Goal: Check status: Check status

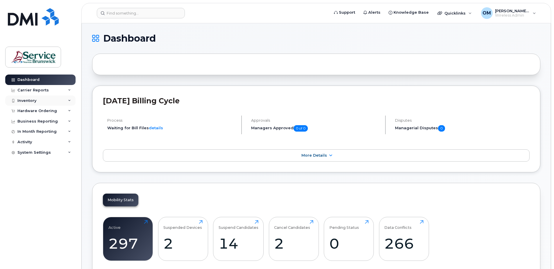
click at [31, 101] on div "Inventory" at bounding box center [26, 100] width 19 height 5
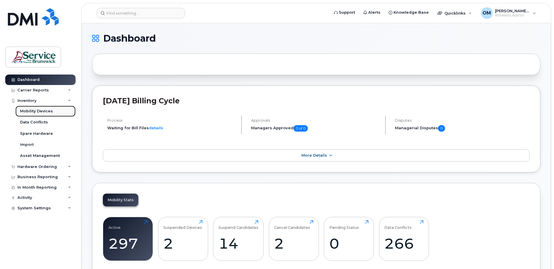
click at [44, 111] on div "Mobility Devices" at bounding box center [36, 110] width 33 height 5
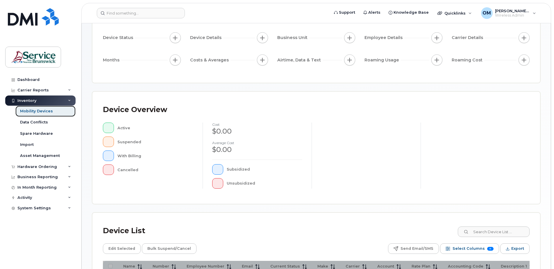
scroll to position [87, 0]
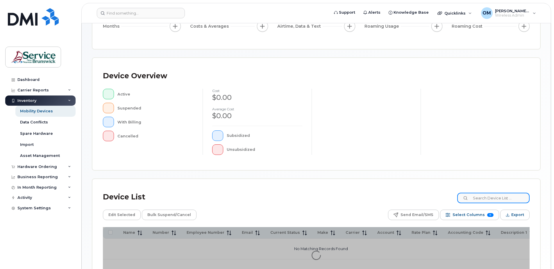
click at [481, 200] on input at bounding box center [493, 197] width 72 height 10
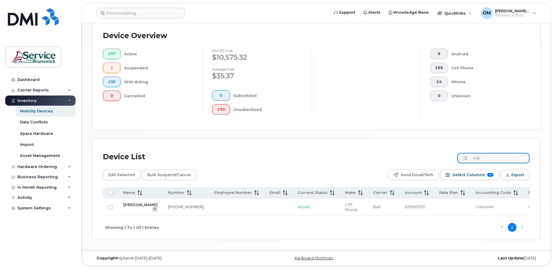
scroll to position [147, 0]
type input "sulp"
click at [132, 202] on link "[PERSON_NAME]" at bounding box center [140, 204] width 34 height 5
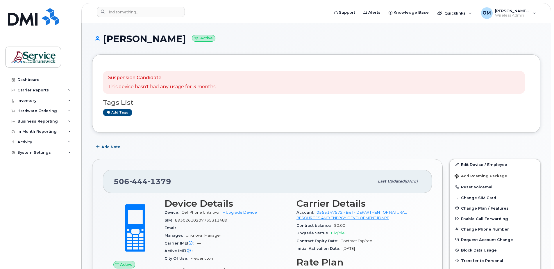
click at [144, 79] on p "Suspension Candidate" at bounding box center [161, 77] width 107 height 7
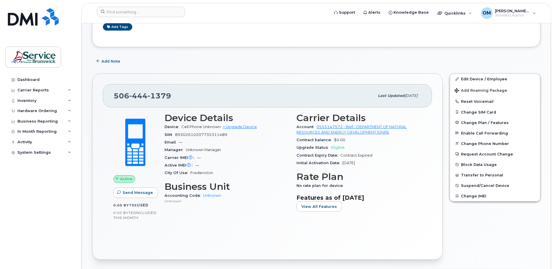
scroll to position [30, 0]
